Goal: Find specific page/section: Find specific page/section

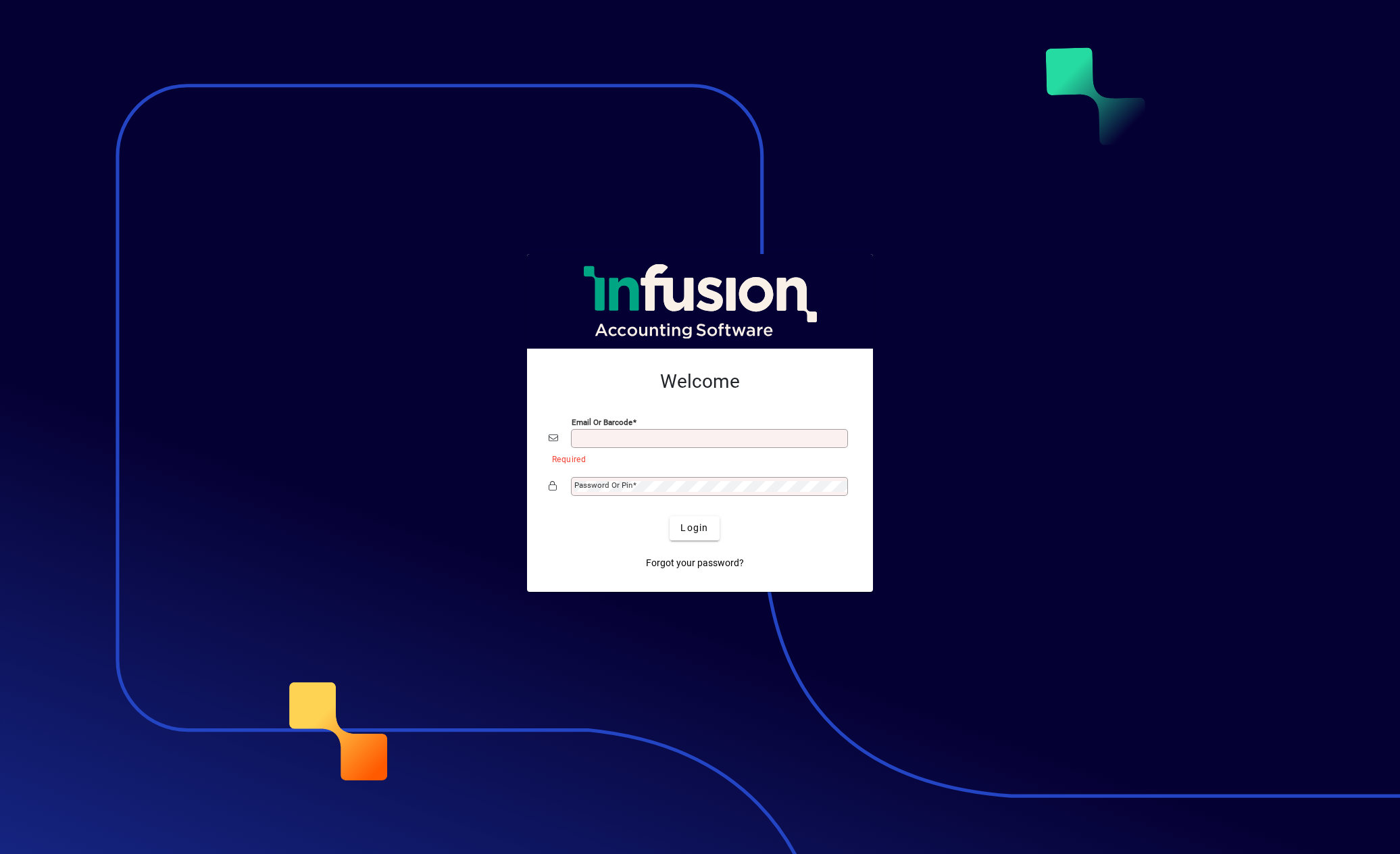
type input "**********"
click at [695, 530] on span "Login" at bounding box center [695, 528] width 28 height 14
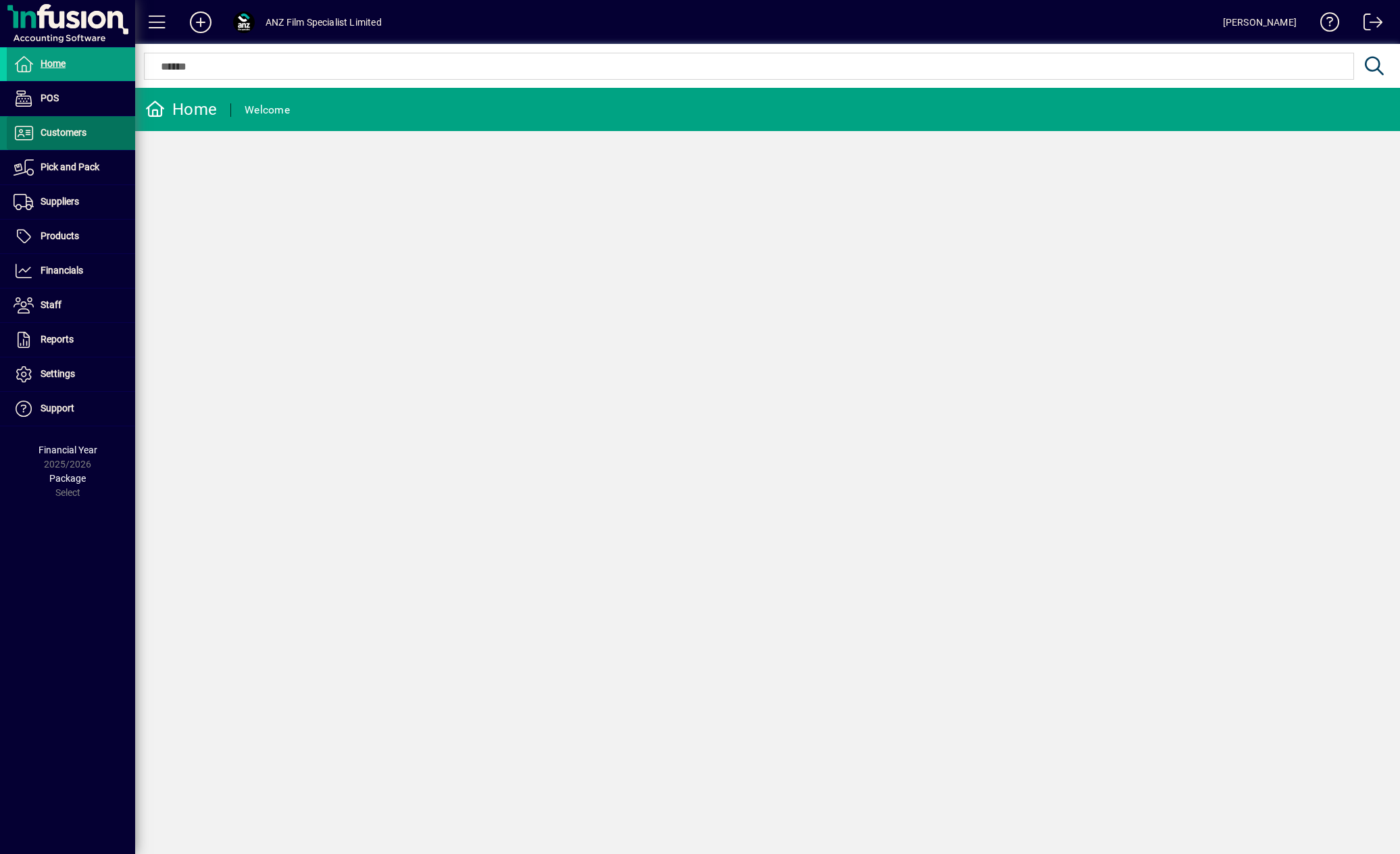
click at [84, 133] on span "Customers" at bounding box center [63, 132] width 46 height 11
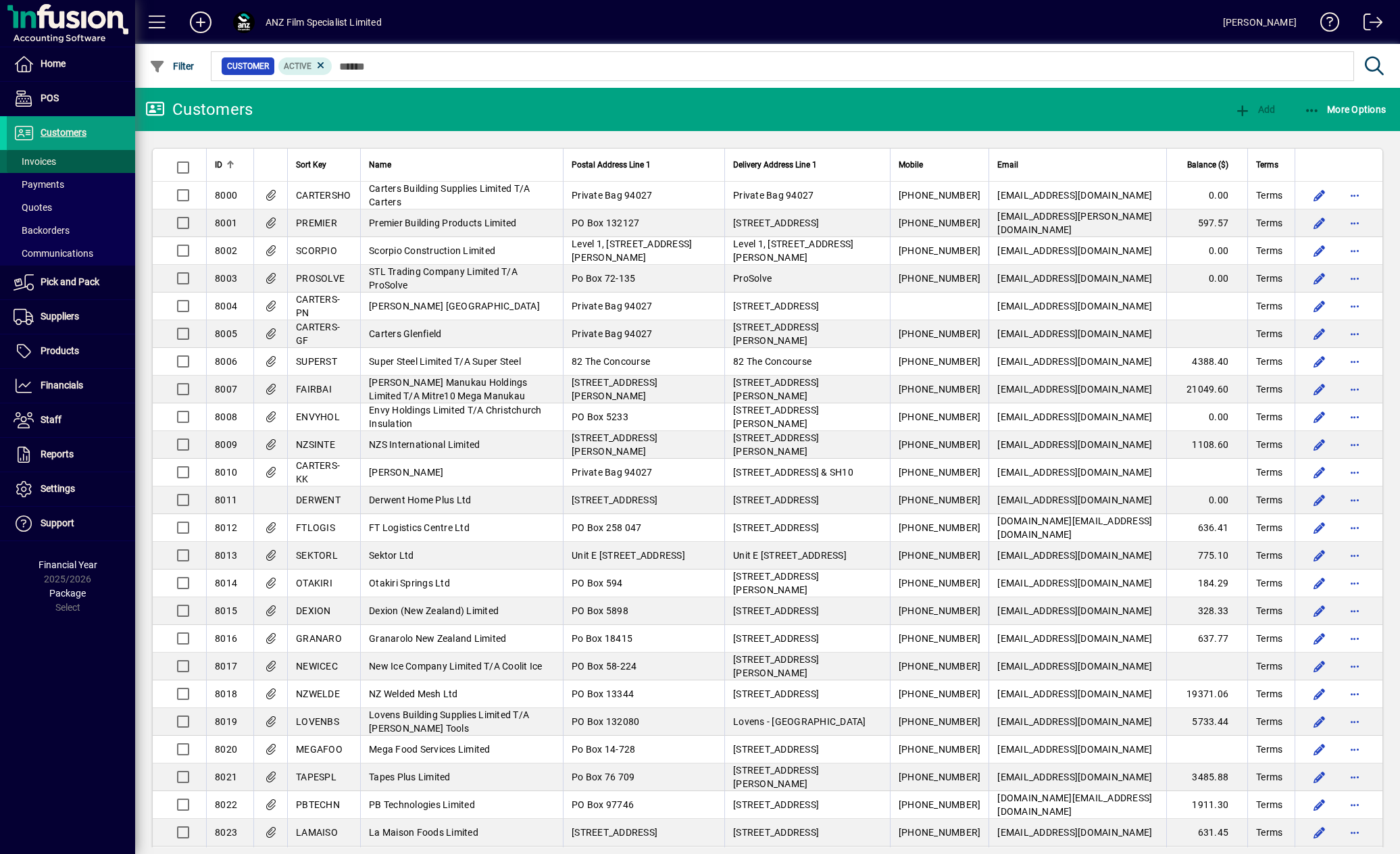
click at [73, 162] on span at bounding box center [71, 162] width 128 height 33
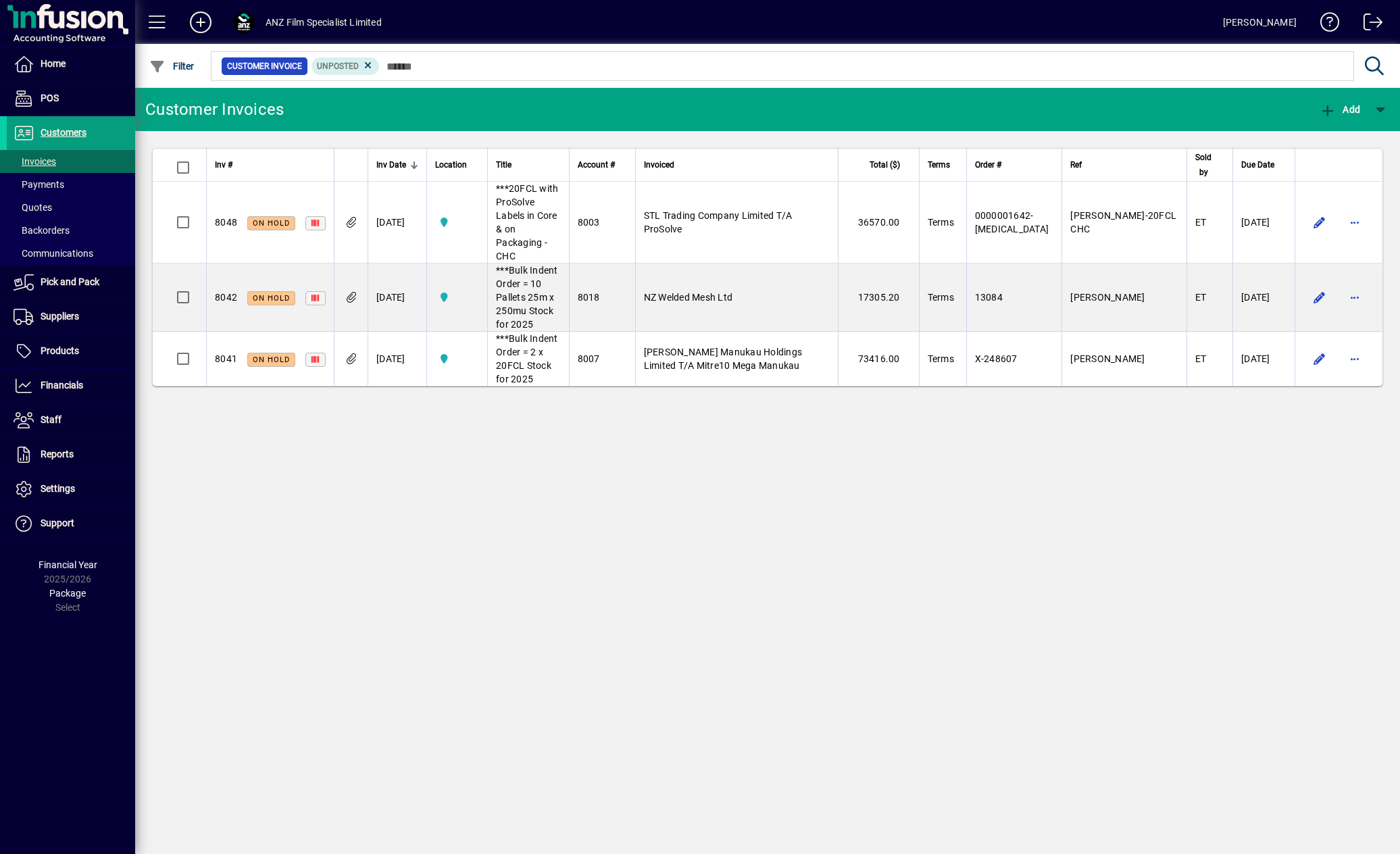
click at [574, 464] on div "Customer Invoices Add Inv # Inv Date Location Title Account # Invoiced Total ($…" at bounding box center [768, 471] width 1265 height 766
click at [86, 137] on span "Customers" at bounding box center [63, 132] width 46 height 11
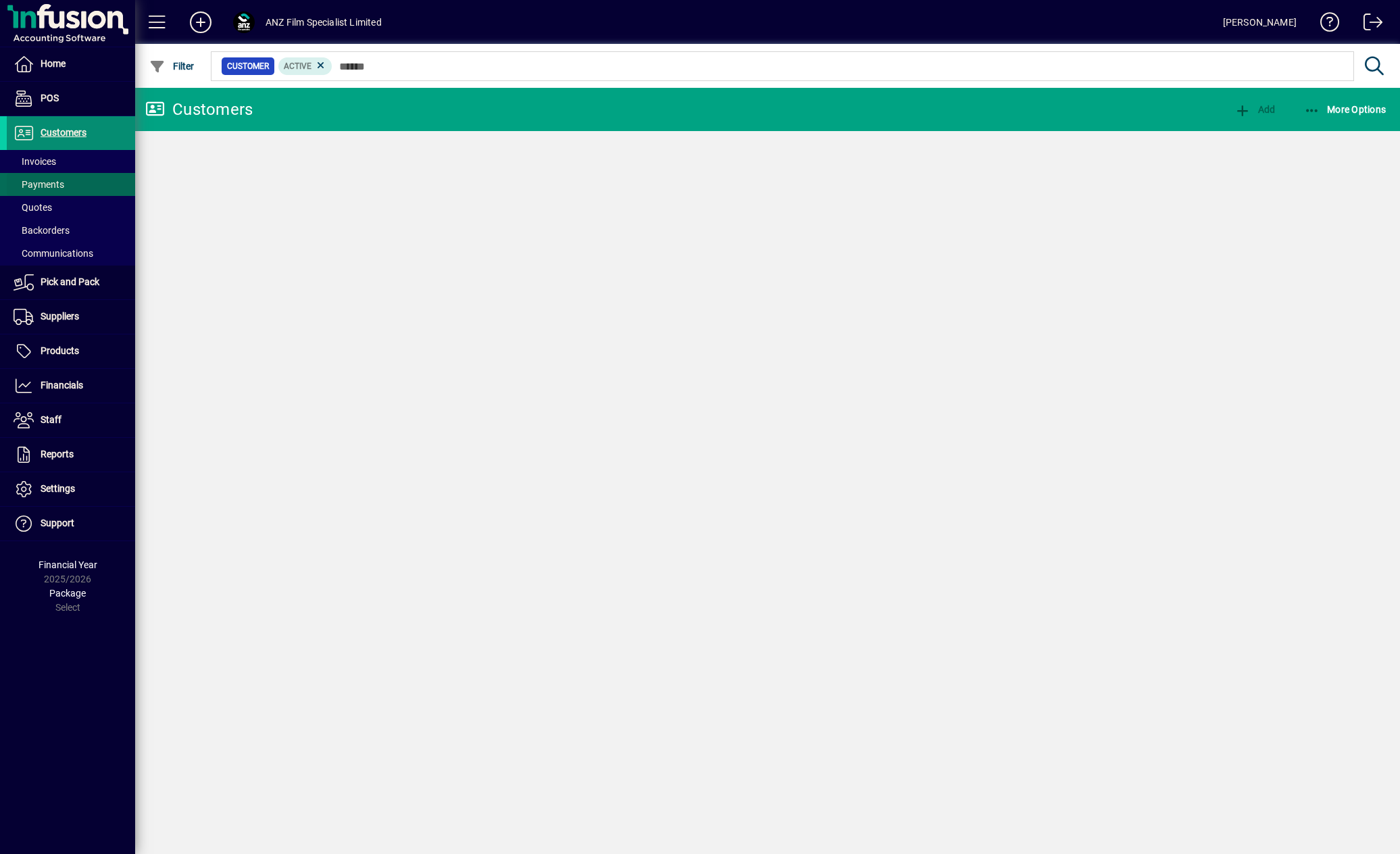
click at [54, 169] on span at bounding box center [71, 184] width 128 height 33
click at [49, 163] on span "Invoices" at bounding box center [34, 162] width 43 height 11
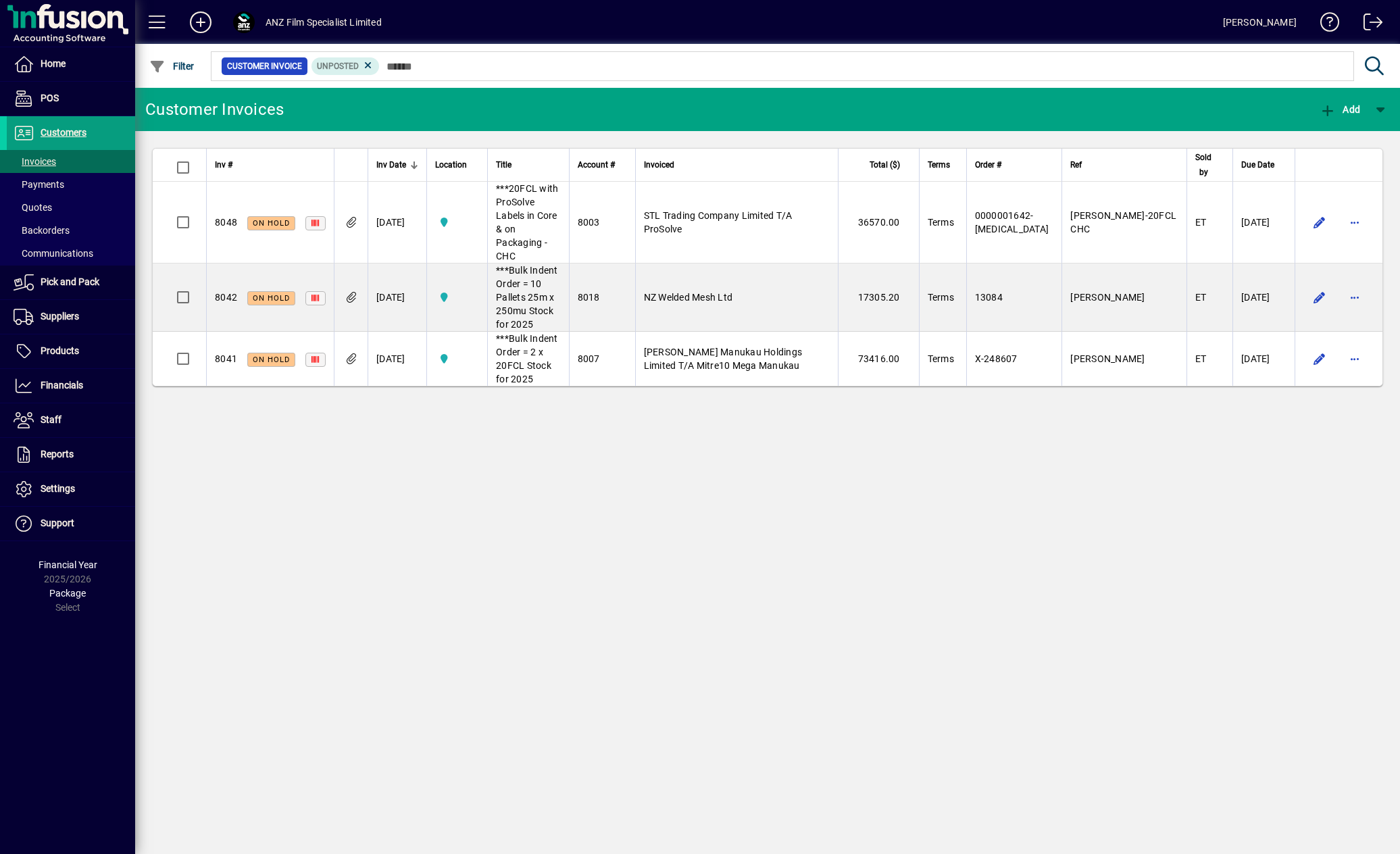
click at [748, 520] on div "Customer Invoices Add Inv # Inv Date Location Title Account # Invoiced Total ($…" at bounding box center [768, 471] width 1265 height 766
